Goal: Task Accomplishment & Management: Manage account settings

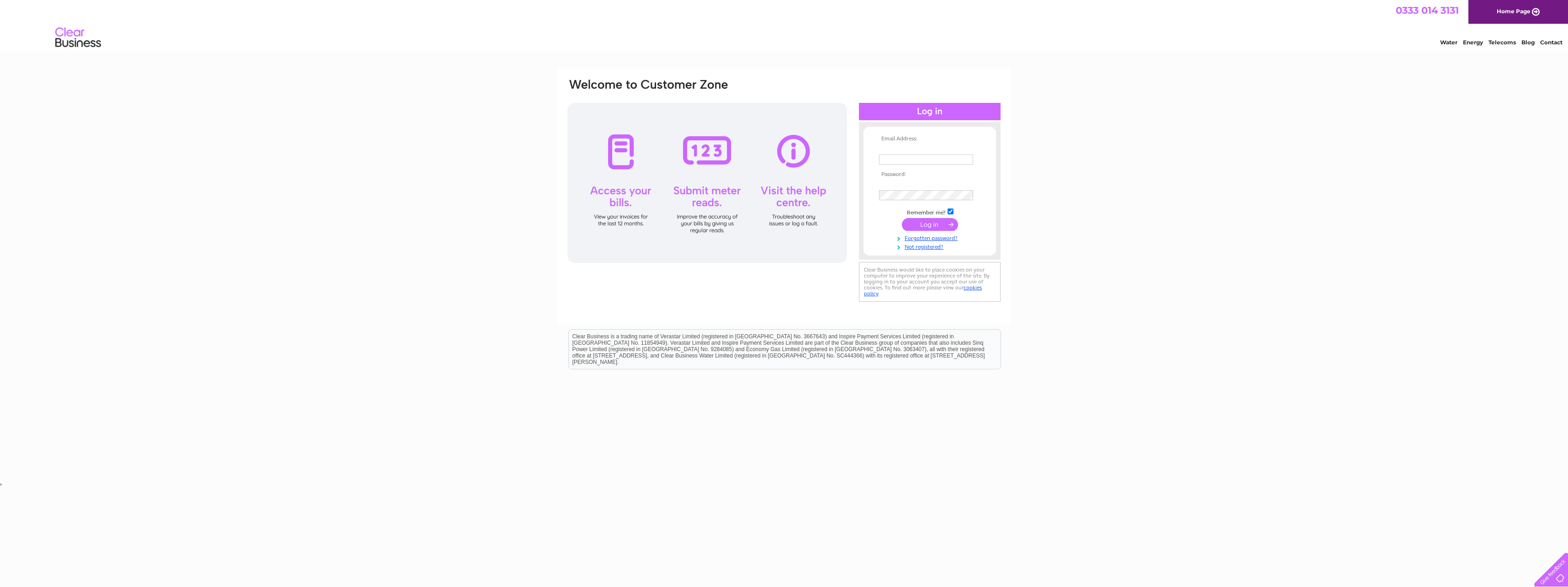
click at [889, 144] on uniq-box at bounding box center [884, 144] width 10 height 0
type input "[PERSON_NAME][EMAIL_ADDRESS][DOMAIN_NAME]"
click at [889, 144] on uniq-box at bounding box center [884, 144] width 10 height 0
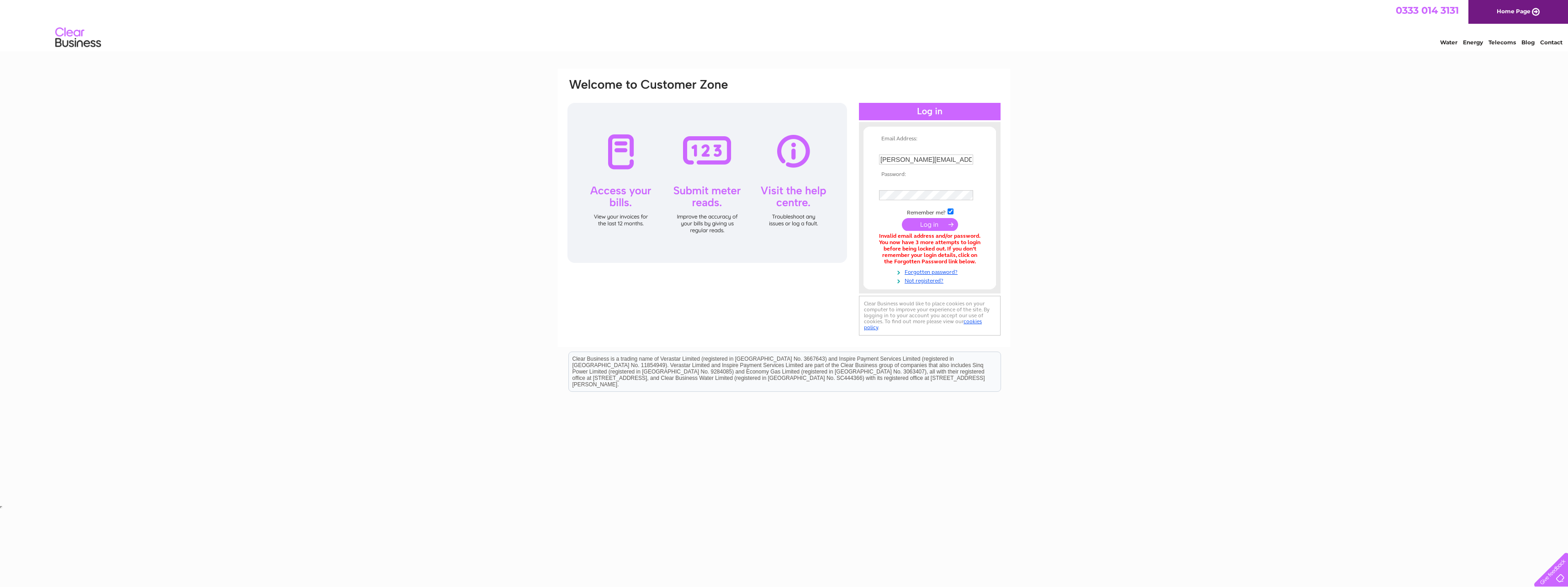
click at [889, 180] on uniq-box at bounding box center [884, 180] width 10 height 0
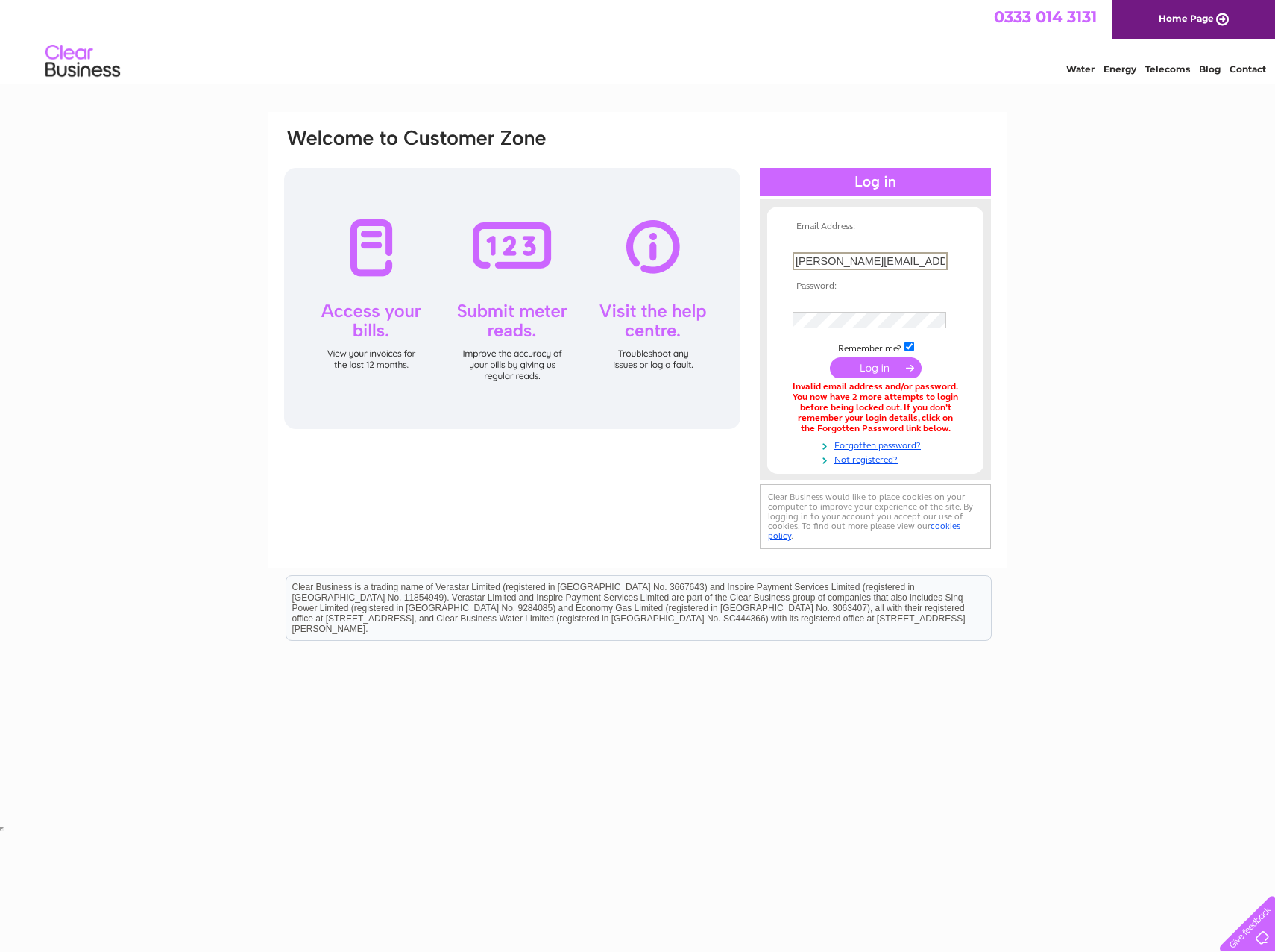
click at [904, 252] on input "[PERSON_NAME][EMAIL_ADDRESS][DOMAIN_NAME]" at bounding box center [871, 261] width 155 height 18
drag, startPoint x: 918, startPoint y: 246, endPoint x: 765, endPoint y: 240, distance: 153.1
click at [765, 240] on div "Email Address: heidi.bavnhoej@strathconon.com Password:" at bounding box center [876, 339] width 232 height 251
type input "m"
click at [809, 236] on uniq-box at bounding box center [801, 236] width 17 height 0
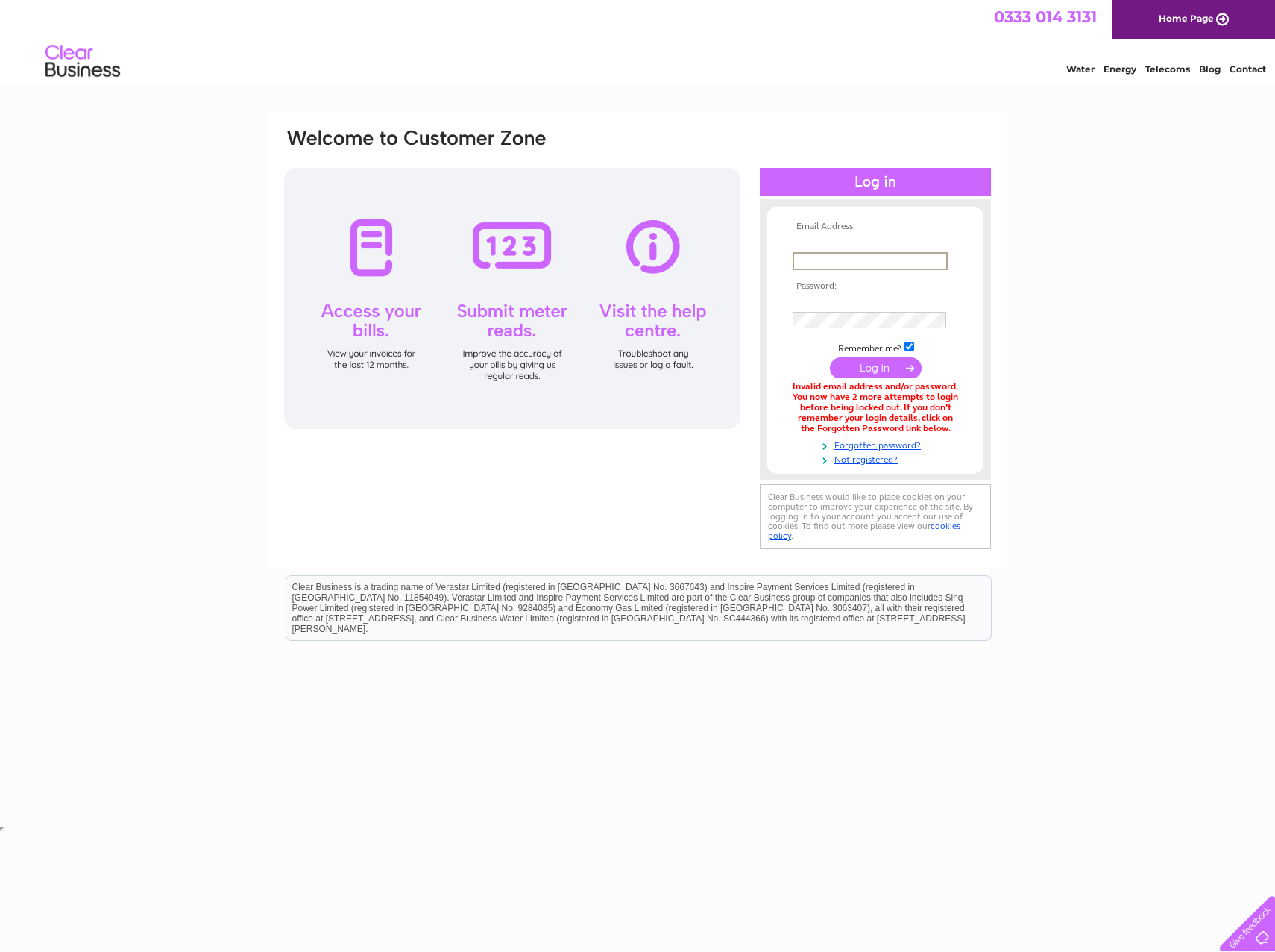
type input "[PERSON_NAME][EMAIL_ADDRESS][DOMAIN_NAME]"
click at [886, 358] on input "submit" at bounding box center [876, 368] width 91 height 21
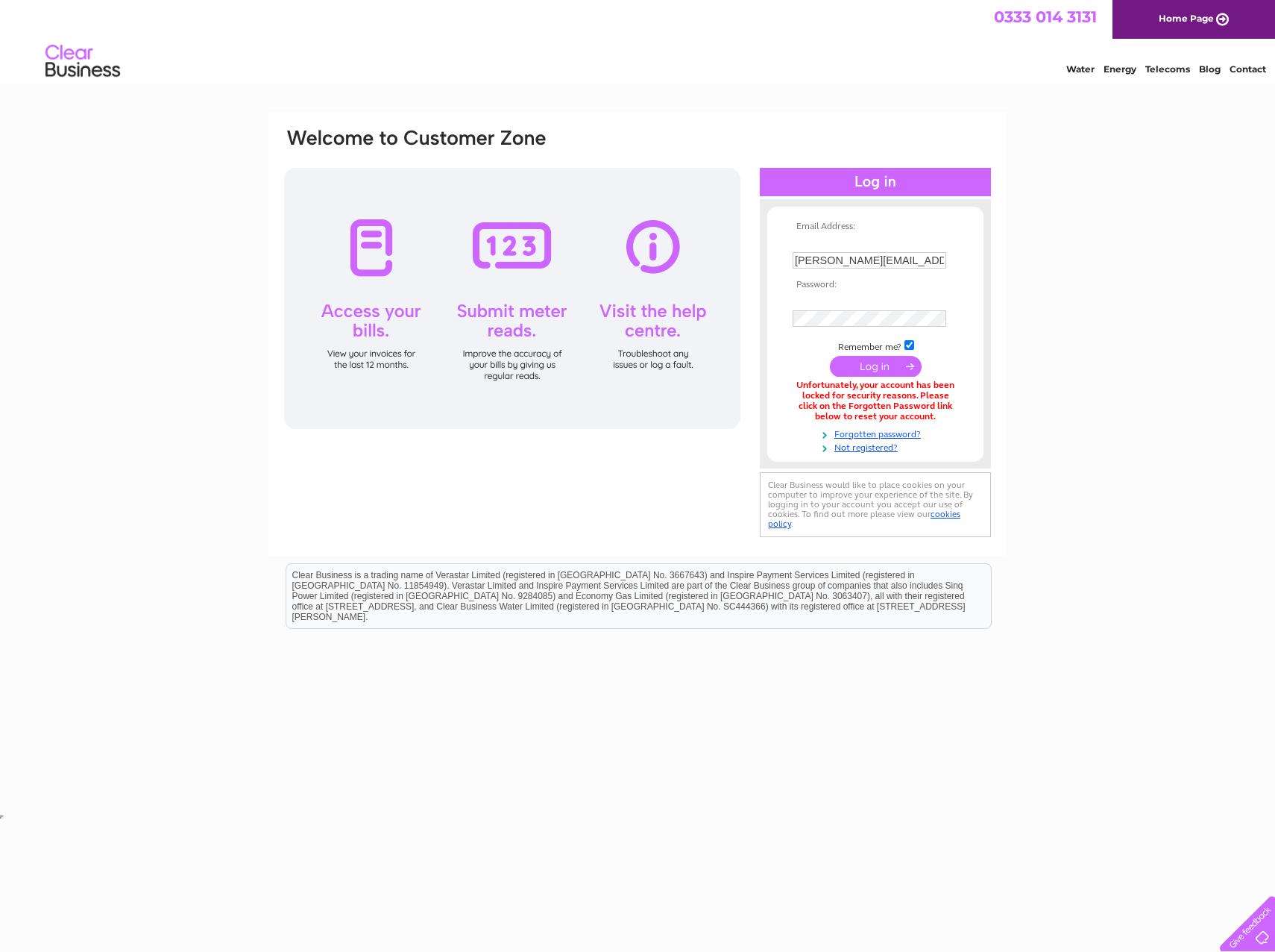
click at [375, 262] on div at bounding box center [512, 298] width 456 height 261
click at [381, 243] on div at bounding box center [512, 298] width 456 height 261
